Goal: Navigation & Orientation: Find specific page/section

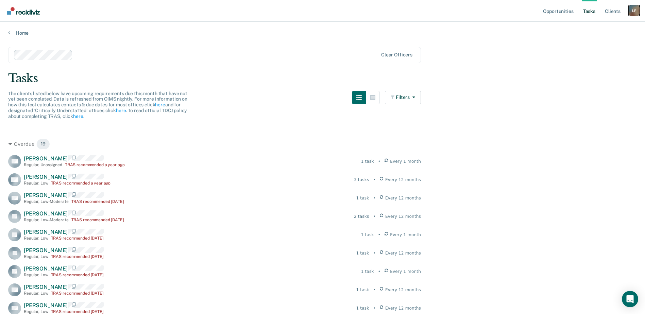
click at [634, 12] on div "L F" at bounding box center [634, 10] width 11 height 11
click at [584, 28] on link "Profile" at bounding box center [606, 28] width 55 height 6
click at [12, 30] on div "Home" at bounding box center [322, 29] width 645 height 14
click at [21, 32] on link "Home" at bounding box center [322, 33] width 629 height 6
